Goal: Transaction & Acquisition: Purchase product/service

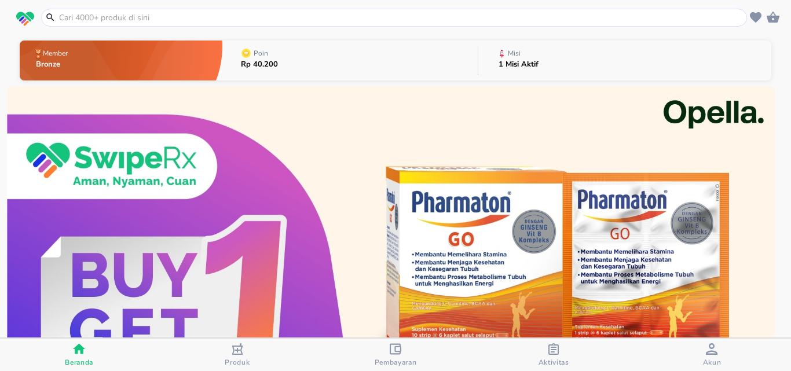
click at [459, 13] on input "text" at bounding box center [401, 18] width 686 height 12
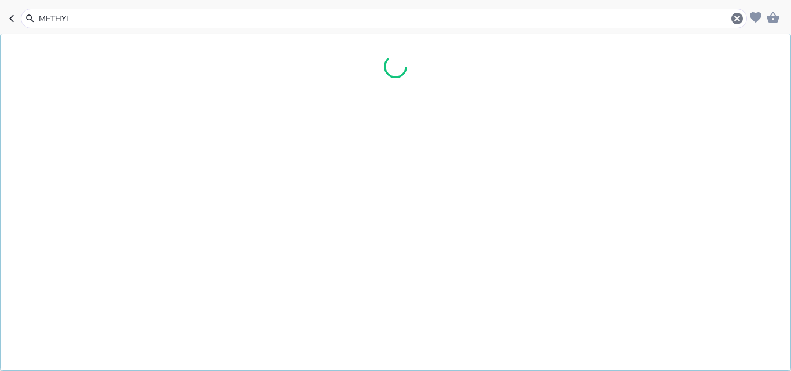
type input "METHYL"
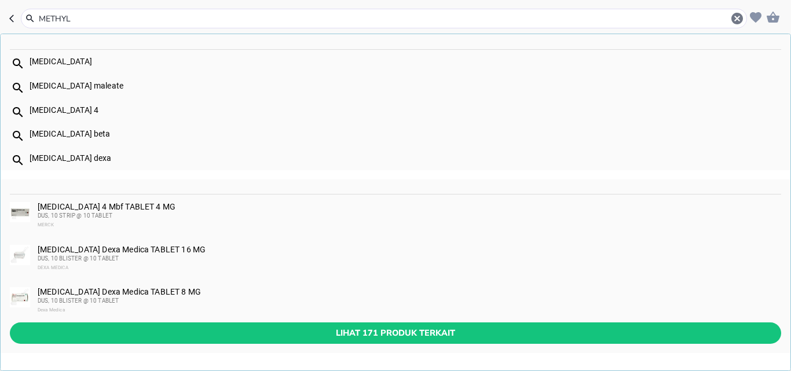
click at [115, 155] on div "[MEDICAL_DATA] dexa" at bounding box center [405, 157] width 751 height 9
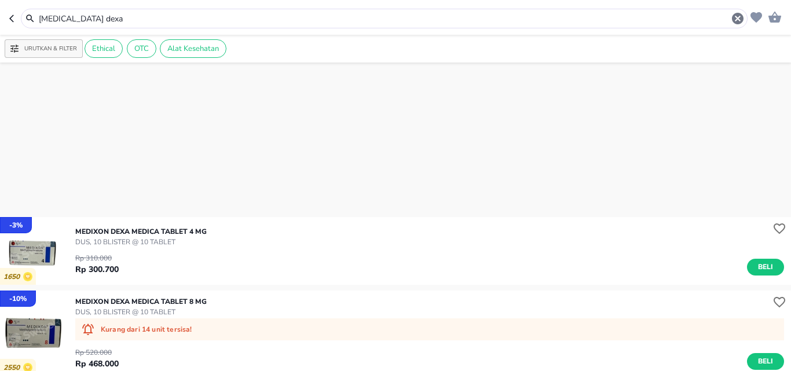
scroll to position [290, 0]
